Goal: Task Accomplishment & Management: Manage account settings

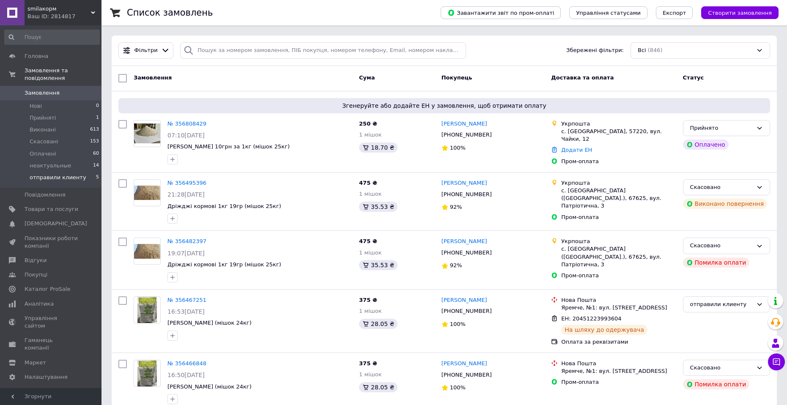
click at [69, 174] on li "отправили клиенту 5" at bounding box center [52, 180] width 104 height 16
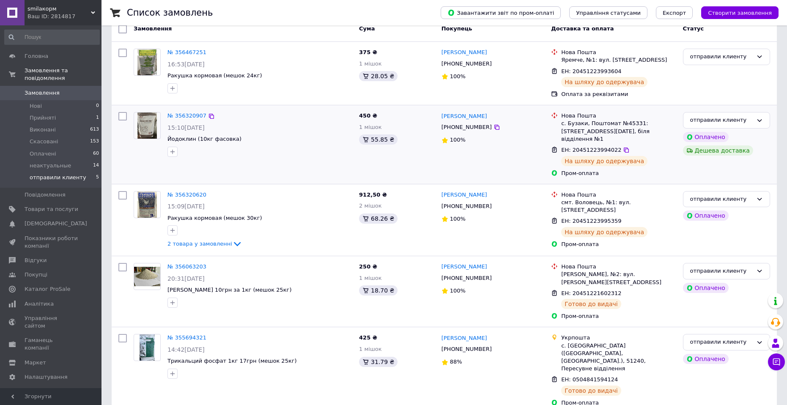
scroll to position [83, 0]
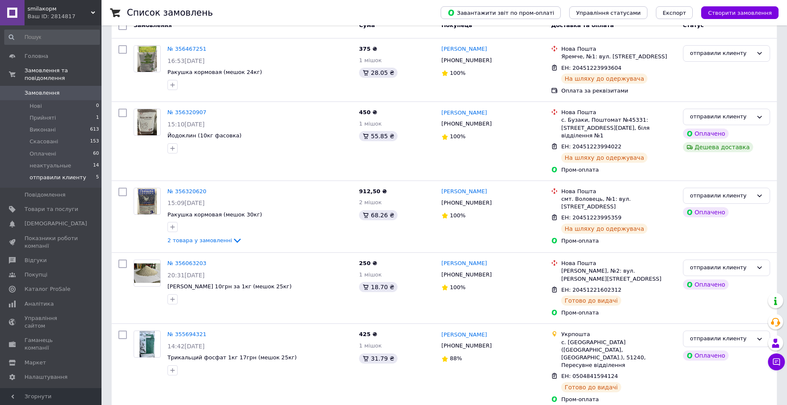
click at [74, 86] on link "Замовлення 0" at bounding box center [52, 93] width 104 height 14
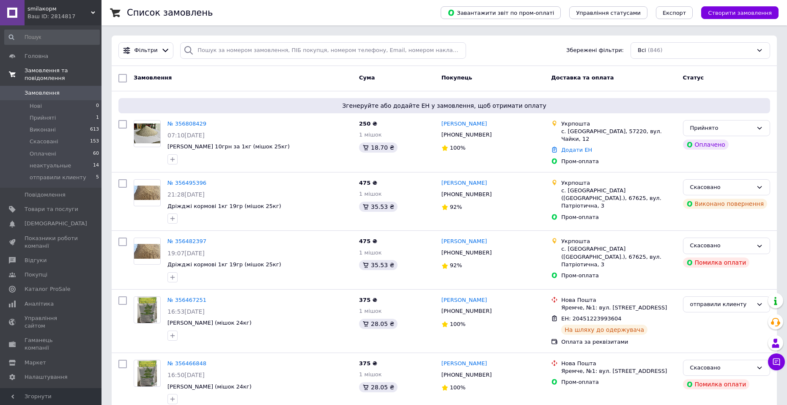
click at [72, 77] on link "Замовлення та повідомлення" at bounding box center [52, 74] width 104 height 22
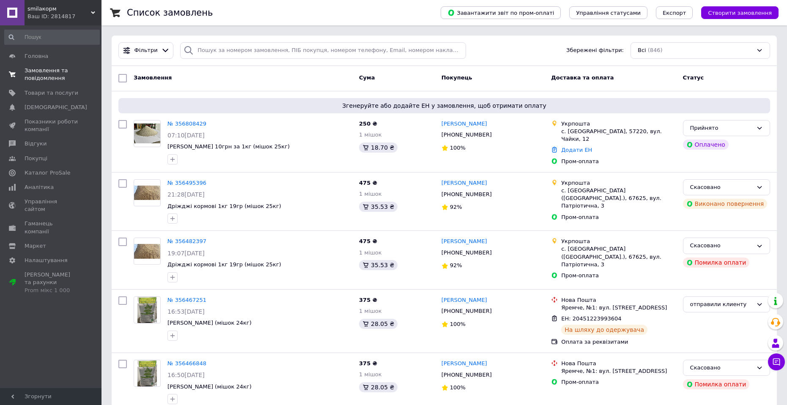
click at [71, 82] on span "Замовлення та повідомлення" at bounding box center [52, 74] width 54 height 15
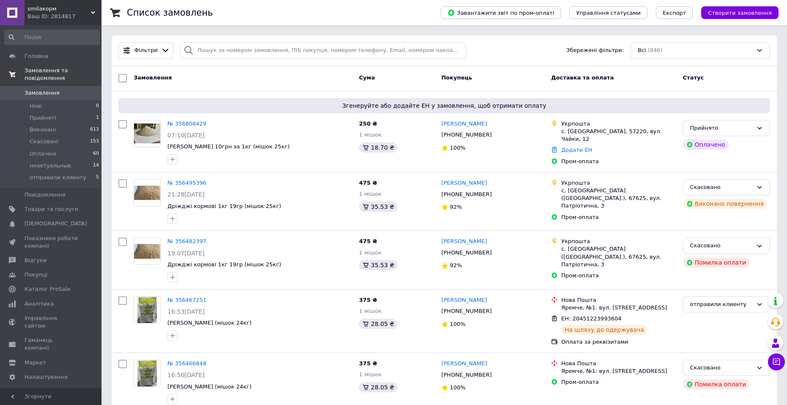
click at [71, 89] on span "Замовлення" at bounding box center [52, 93] width 54 height 8
click at [48, 89] on span "Замовлення" at bounding box center [42, 93] width 35 height 8
